Goal: Find specific page/section: Find specific page/section

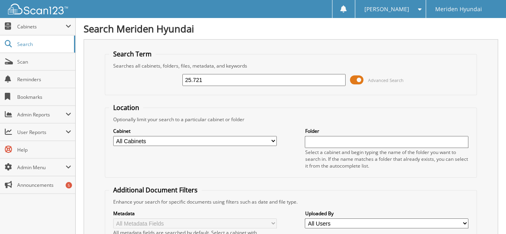
type input "25.721"
click at [173, 137] on select "All Cabinets ACCOUNTS PAYABLE AGREEMENTS CAR DEALS DETAILS HR MONTHLY REPORTS" at bounding box center [194, 141] width 163 height 10
select select "22874"
click at [113, 136] on select "All Cabinets ACCOUNTS PAYABLE AGREEMENTS CAR DEALS DETAILS HR MONTHLY REPORTS" at bounding box center [194, 141] width 163 height 10
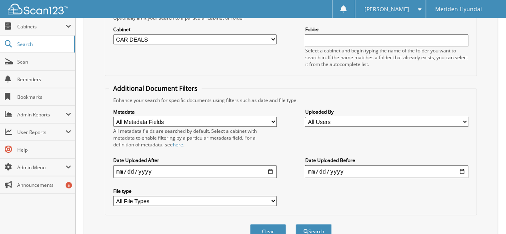
scroll to position [134, 0]
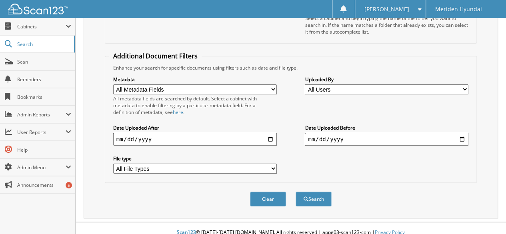
click at [314, 191] on button "Search" at bounding box center [313, 198] width 36 height 15
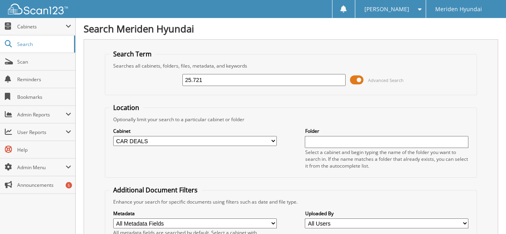
drag, startPoint x: 205, startPoint y: 80, endPoint x: 46, endPoint y: 70, distance: 158.6
click at [47, 70] on body "[PERSON_NAME] Settings Logout Meriden Hyundai Close Cabinets" at bounding box center [253, 202] width 506 height 404
type input "25-721"
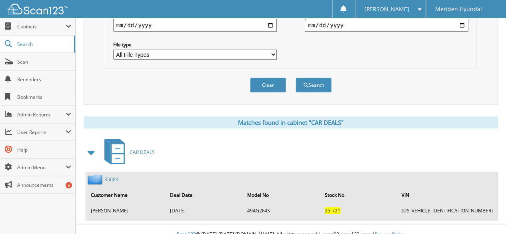
scroll to position [249, 0]
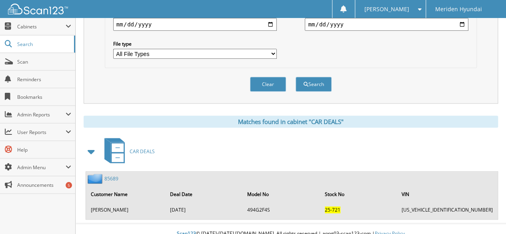
click at [29, 26] on span "Cabinets" at bounding box center [41, 26] width 48 height 7
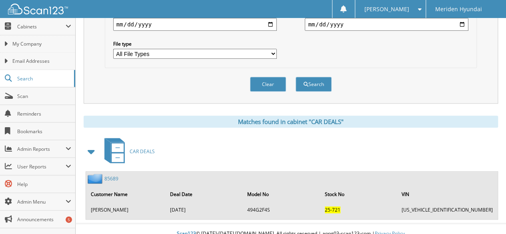
click at [26, 44] on span "My Company" at bounding box center [41, 43] width 59 height 7
